Goal: Task Accomplishment & Management: Use online tool/utility

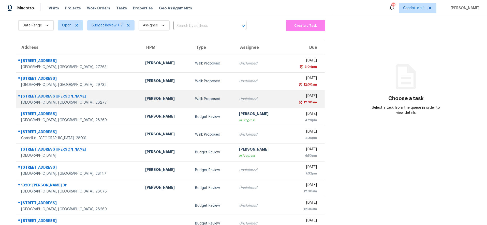
scroll to position [43, 0]
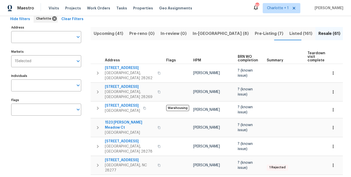
scroll to position [25, 0]
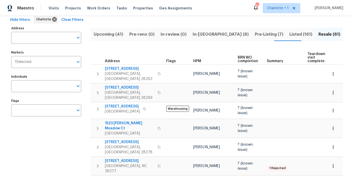
drag, startPoint x: 144, startPoint y: 44, endPoint x: 141, endPoint y: 48, distance: 4.6
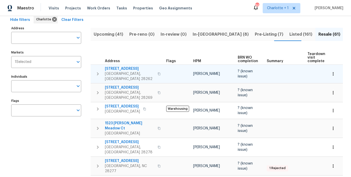
click at [129, 66] on span "10328 Kempsford Dr" at bounding box center [130, 68] width 50 height 5
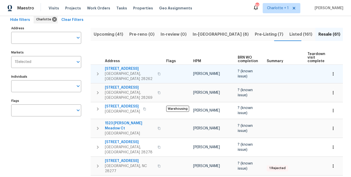
click at [331, 71] on icon "button" at bounding box center [332, 73] width 5 height 5
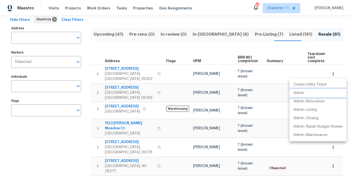
click at [301, 91] on p "Admin" at bounding box center [298, 92] width 11 height 5
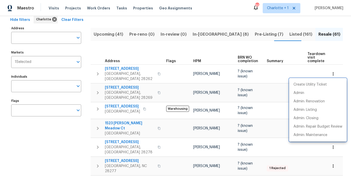
click at [72, 7] on div at bounding box center [175, 88] width 351 height 177
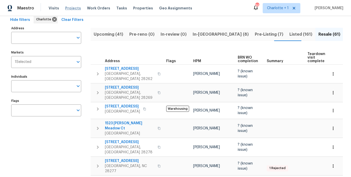
click at [72, 7] on span "Projects" at bounding box center [73, 8] width 16 height 5
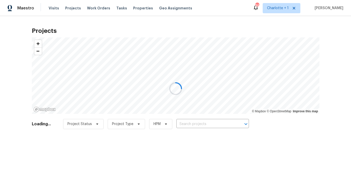
click at [212, 132] on div at bounding box center [175, 88] width 351 height 177
click at [211, 126] on div at bounding box center [175, 88] width 351 height 177
click at [211, 125] on div at bounding box center [175, 88] width 351 height 177
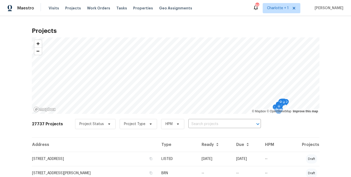
click at [276, 126] on div "27737 Projects Project Status Project Type HPM ​" at bounding box center [175, 127] width 287 height 20
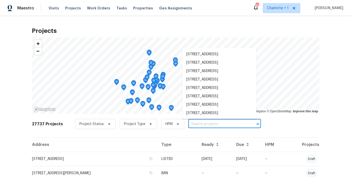
click at [218, 126] on input "text" at bounding box center [217, 124] width 58 height 8
type input "ridge la"
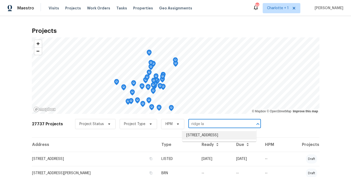
click at [208, 135] on li "7113 Ridge Lane Rd, Charlotte, NC 28262" at bounding box center [219, 135] width 74 height 8
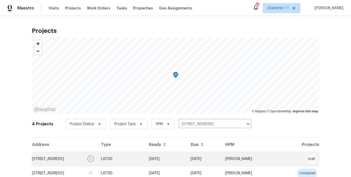
click at [92, 158] on icon "button" at bounding box center [90, 158] width 3 height 3
click at [97, 158] on td "7113 Ridge Lane Rd, Charlotte, NC 28262" at bounding box center [64, 159] width 65 height 14
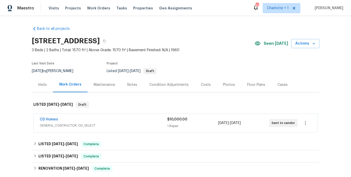
click at [201, 86] on div "Costs" at bounding box center [206, 84] width 10 height 5
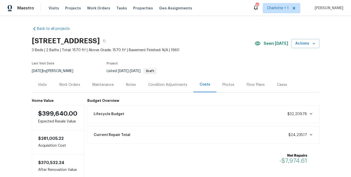
click at [72, 85] on div "Work Orders" at bounding box center [69, 84] width 21 height 5
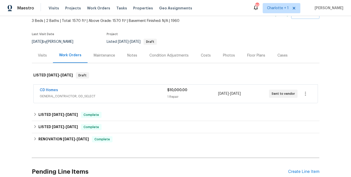
scroll to position [32, 0]
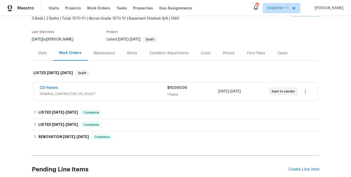
click at [135, 88] on div "CD Homes" at bounding box center [103, 88] width 127 height 6
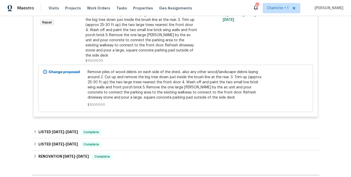
scroll to position [38, 0]
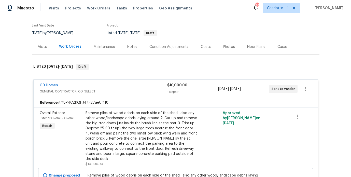
click at [131, 86] on div "CD Homes" at bounding box center [103, 86] width 127 height 6
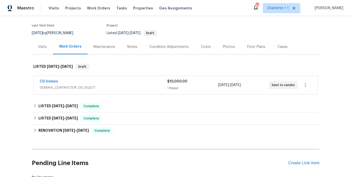
click at [9, 56] on div "Back to all projects 7113 Ridge Lane Rd, Charlotte, NC 28262 3 Beds | 2 Baths |…" at bounding box center [175, 96] width 351 height 161
click at [335, 47] on div "Back to all projects 7113 Ridge Lane Rd, Charlotte, NC 28262 3 Beds | 2 Baths |…" at bounding box center [175, 96] width 351 height 161
click at [13, 65] on div "Back to all projects 7113 Ridge Lane Rd, Charlotte, NC 28262 3 Beds | 2 Baths |…" at bounding box center [175, 96] width 351 height 161
click at [20, 23] on div "Back to all projects 7113 Ridge Lane Rd, Charlotte, NC 28262 3 Beds | 2 Baths |…" at bounding box center [175, 96] width 351 height 161
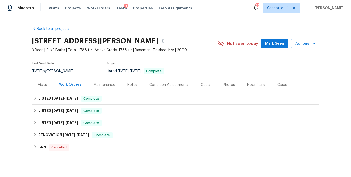
click at [204, 83] on div "Costs" at bounding box center [206, 84] width 10 height 5
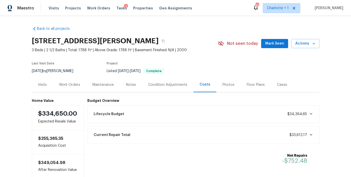
click at [181, 30] on div "Back to all projects 1523 Merrie Meadow Ct, Rock Hill, SC 29732 3 Beds | 2 1/2 …" at bounding box center [175, 100] width 287 height 156
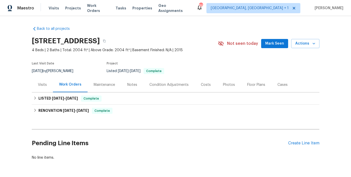
click at [201, 86] on div "Costs" at bounding box center [206, 84] width 10 height 5
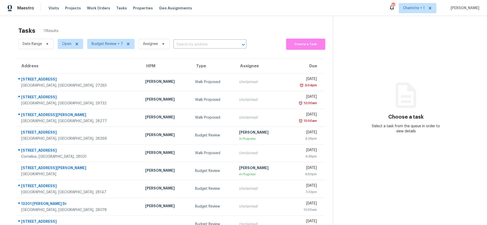
click at [89, 17] on div "Tasks 11 Results Date Range Open Budget Review + 7 Assignee ​ Create a Task Add…" at bounding box center [243, 140] width 487 height 249
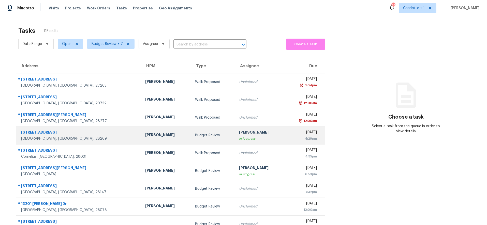
click at [73, 128] on td "[STREET_ADDRESS]" at bounding box center [78, 136] width 125 height 18
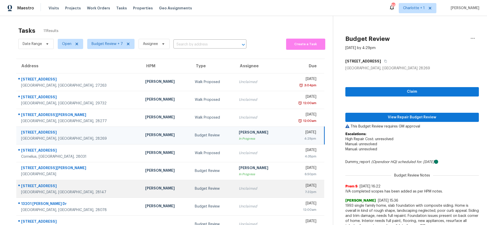
click at [76, 192] on div "[GEOGRAPHIC_DATA], [GEOGRAPHIC_DATA], 28147" at bounding box center [79, 192] width 116 height 5
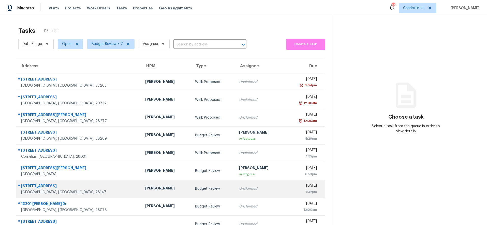
click at [80, 188] on div "[STREET_ADDRESS]" at bounding box center [79, 187] width 116 height 6
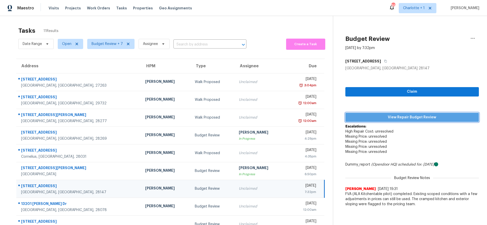
click at [397, 121] on button "View Repair Budget Review" at bounding box center [412, 117] width 134 height 9
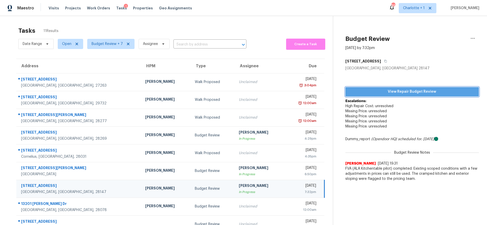
click at [441, 95] on button "View Repair Budget Review" at bounding box center [412, 91] width 134 height 9
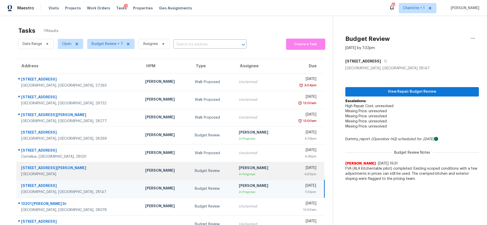
click at [83, 171] on div "[STREET_ADDRESS][PERSON_NAME]" at bounding box center [79, 169] width 116 height 6
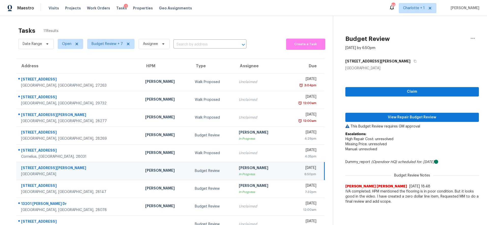
click at [239, 174] on div "In Progress" at bounding box center [259, 174] width 41 height 5
click at [398, 121] on button "View Repair Budget Review" at bounding box center [412, 117] width 134 height 9
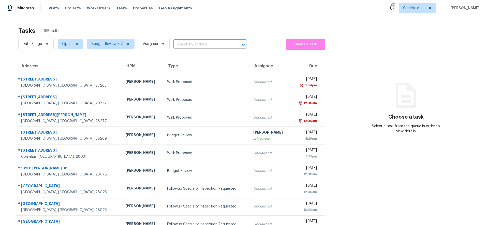
click at [60, 22] on div "Tasks 18 Results Date Range Open Budget Review + 7 Assignee ​ Create a Task Add…" at bounding box center [243, 140] width 487 height 249
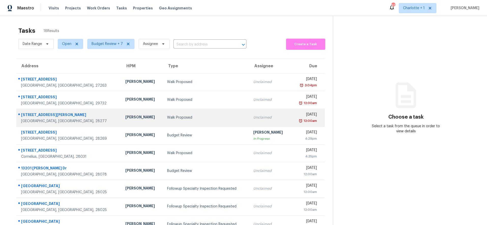
scroll to position [38, 0]
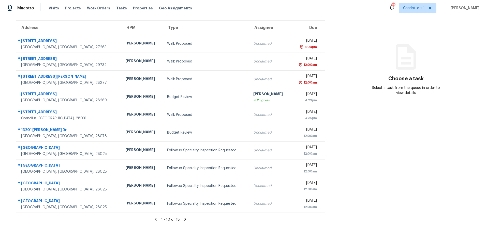
click at [184, 218] on icon at bounding box center [185, 219] width 5 height 5
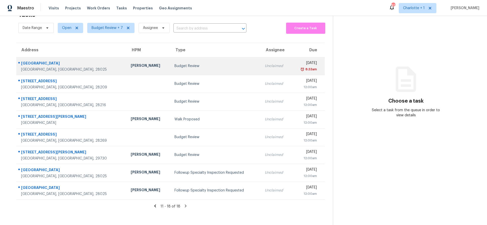
click at [170, 62] on td "Budget Review" at bounding box center [215, 66] width 90 height 18
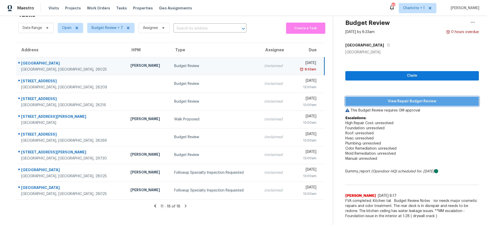
click at [412, 100] on span "View Repair Budget Review" at bounding box center [412, 101] width 126 height 6
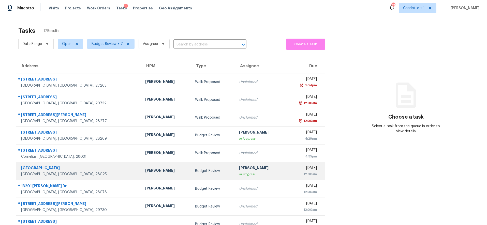
click at [81, 177] on td "1001 Loch Lomond Cir Concord, NC, 28025" at bounding box center [78, 171] width 125 height 18
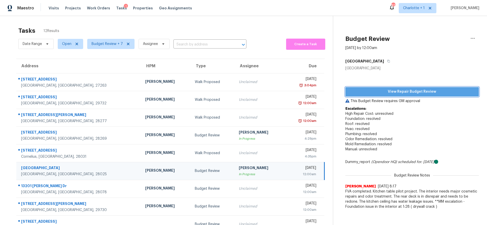
click at [368, 96] on button "View Repair Budget Review" at bounding box center [412, 91] width 134 height 9
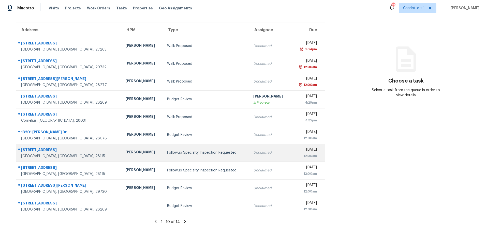
scroll to position [43, 0]
